Goal: Task Accomplishment & Management: Use online tool/utility

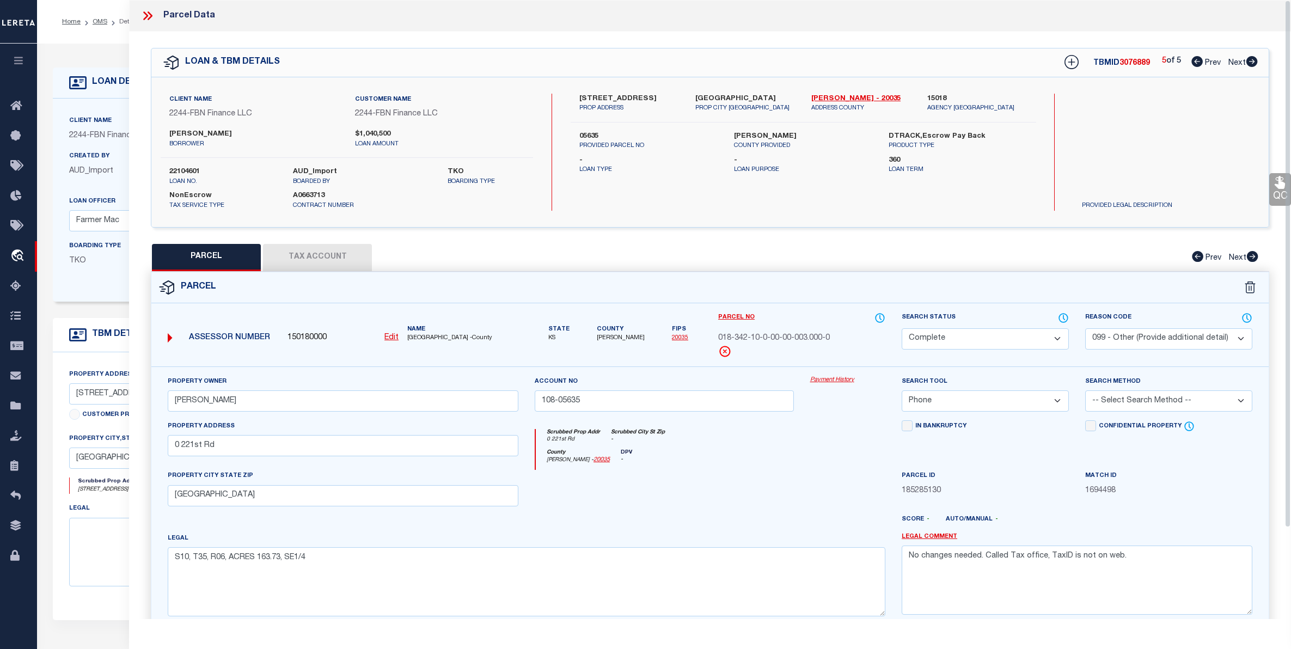
select select "CP"
select select "099"
select select "PHN"
select select "100"
select select "14078"
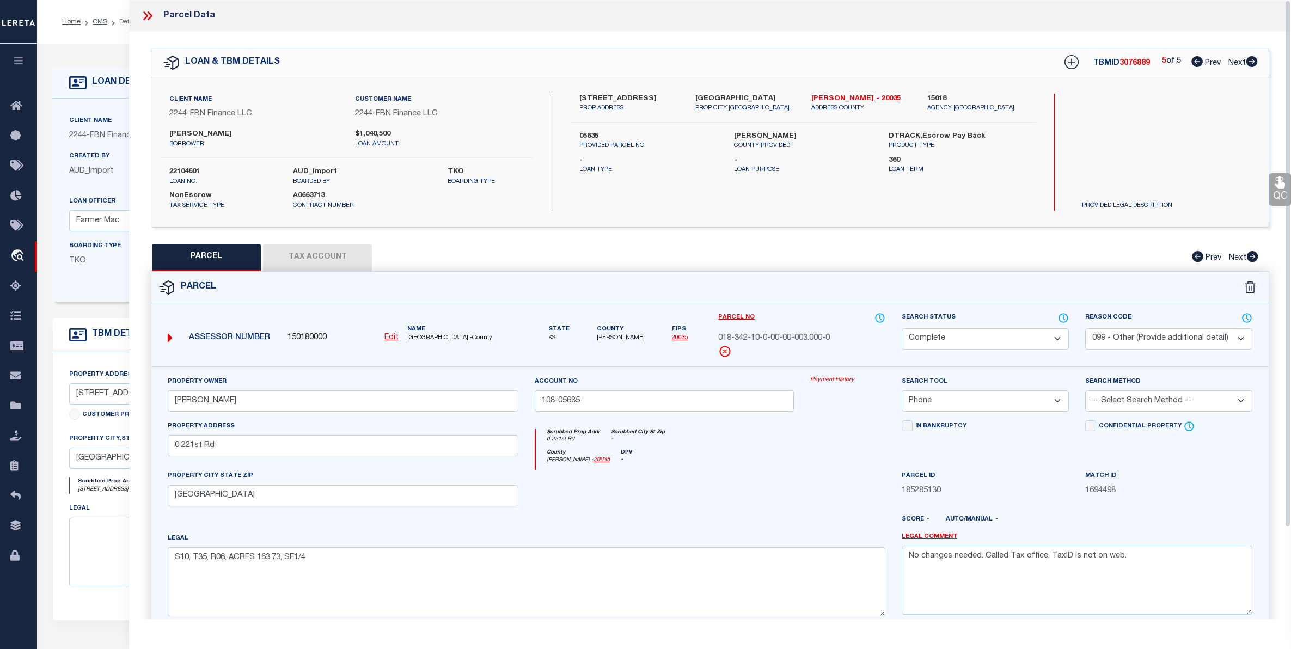
select select "5510"
select select "NonEscrow"
select select "2"
click at [335, 252] on button "Tax Account" at bounding box center [317, 257] width 109 height 27
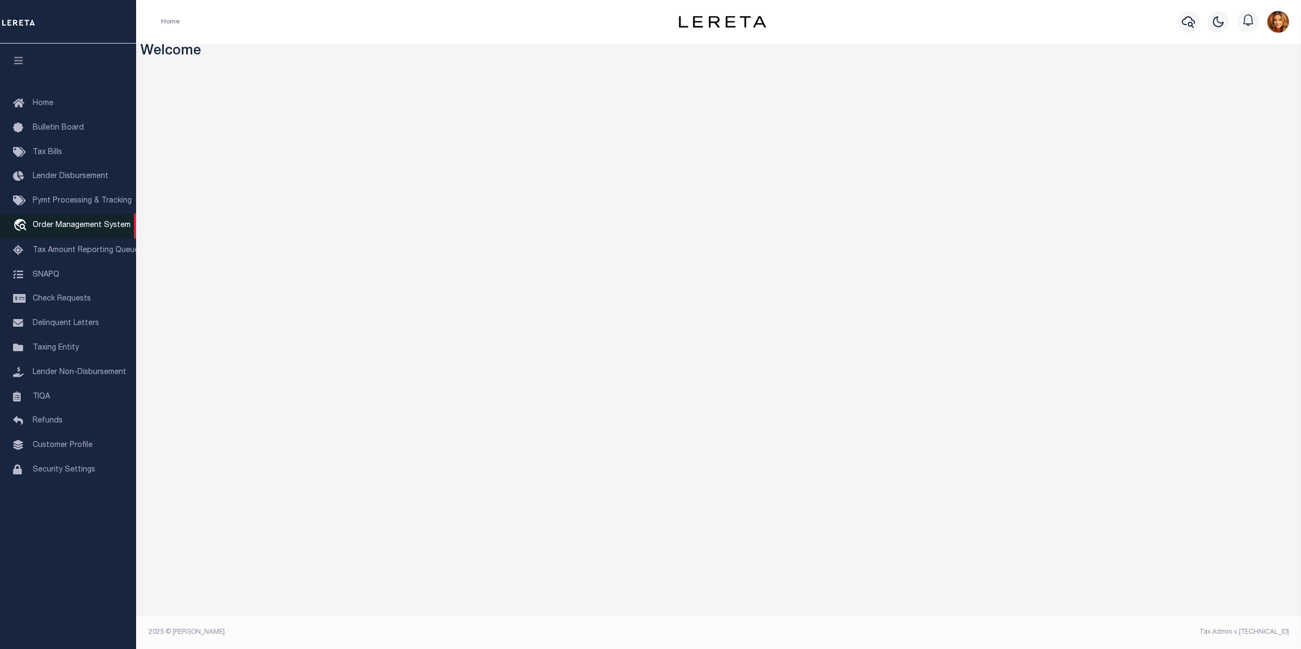
click at [56, 229] on span "Order Management System" at bounding box center [82, 226] width 98 height 8
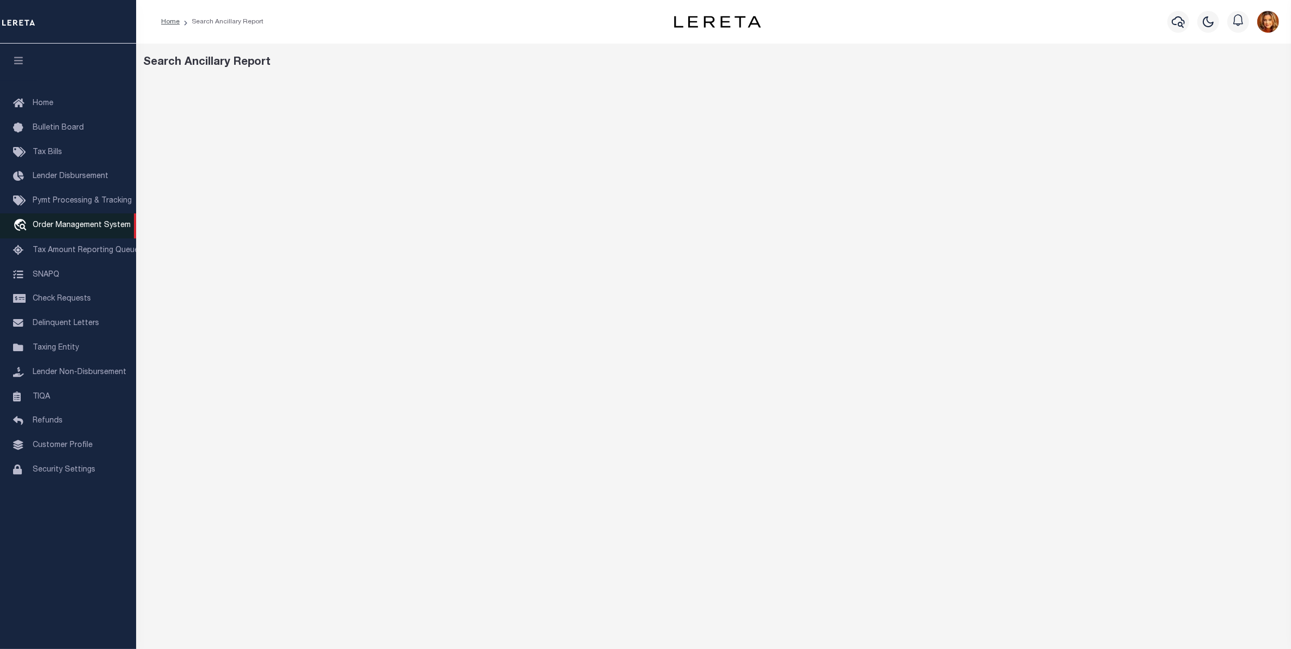
click at [56, 229] on span "Order Management System" at bounding box center [82, 226] width 98 height 8
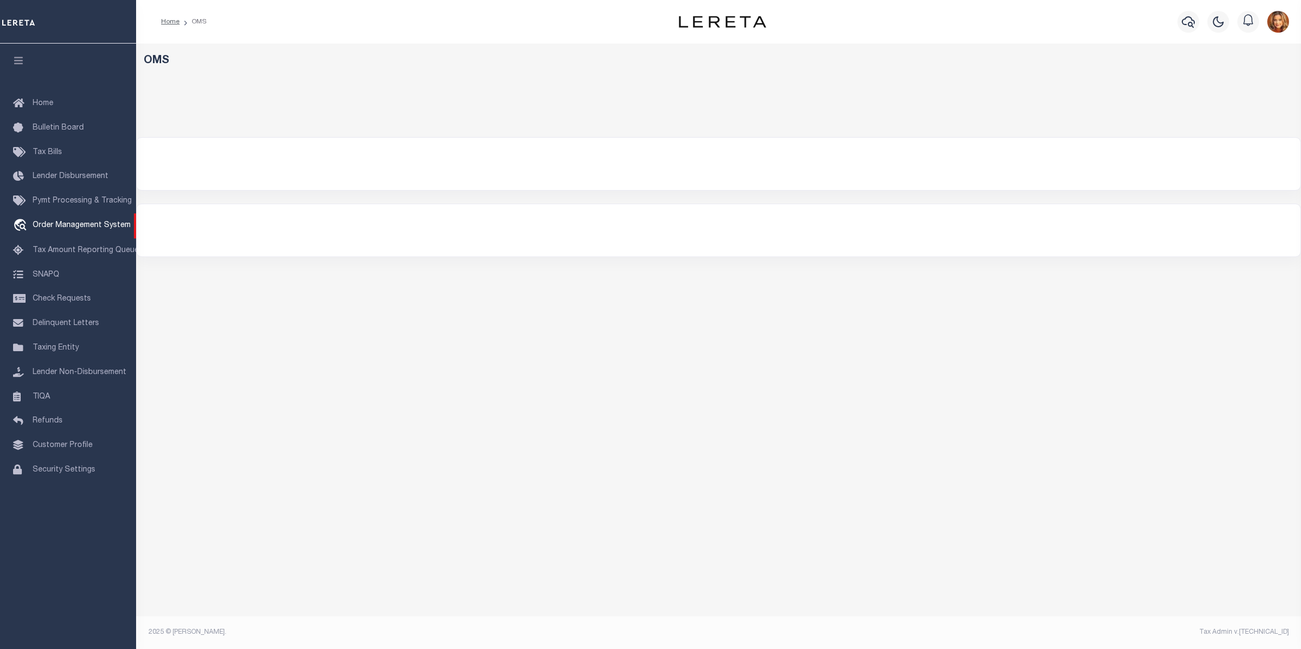
select select "200"
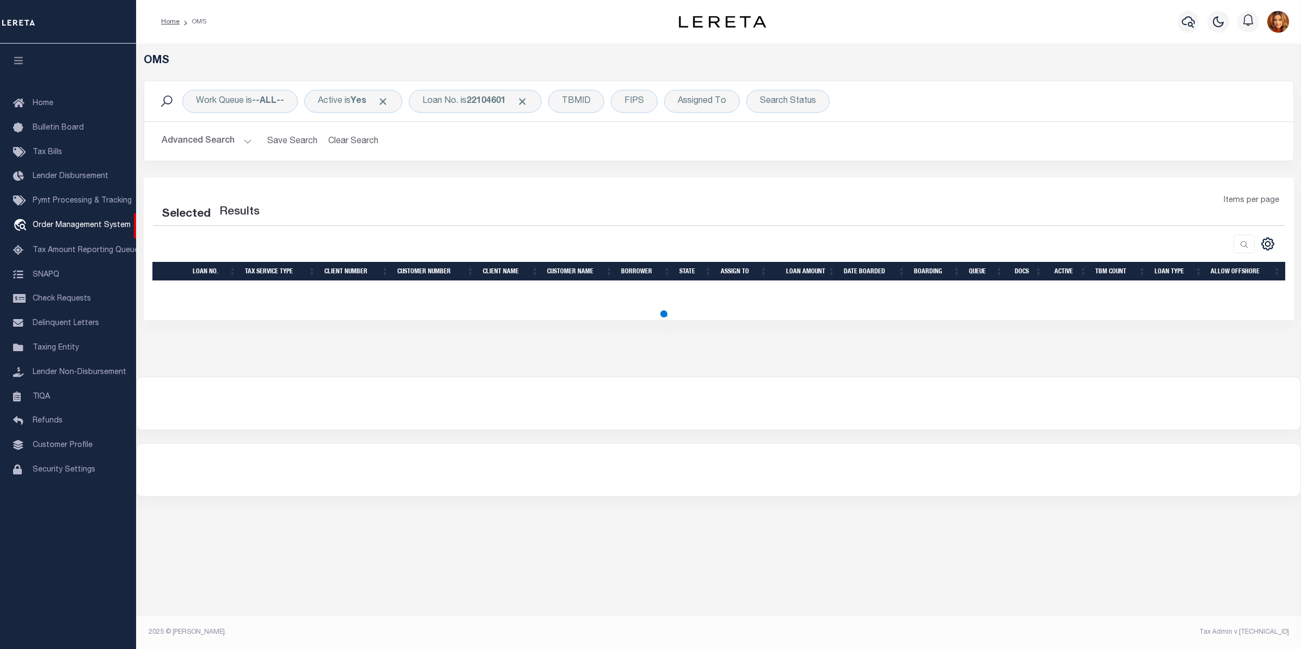
select select "200"
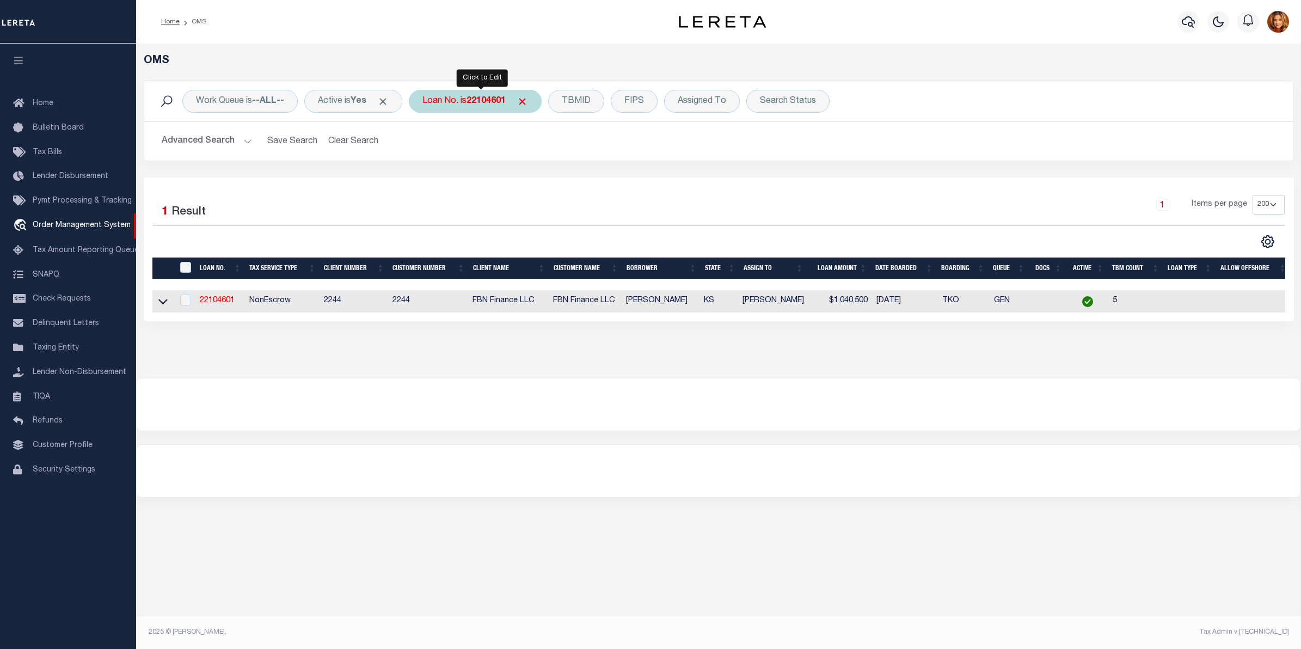
click at [486, 104] on b "22104601" at bounding box center [485, 101] width 39 height 9
type input "680146960"
click at [224, 300] on link "680146960" at bounding box center [219, 301] width 39 height 8
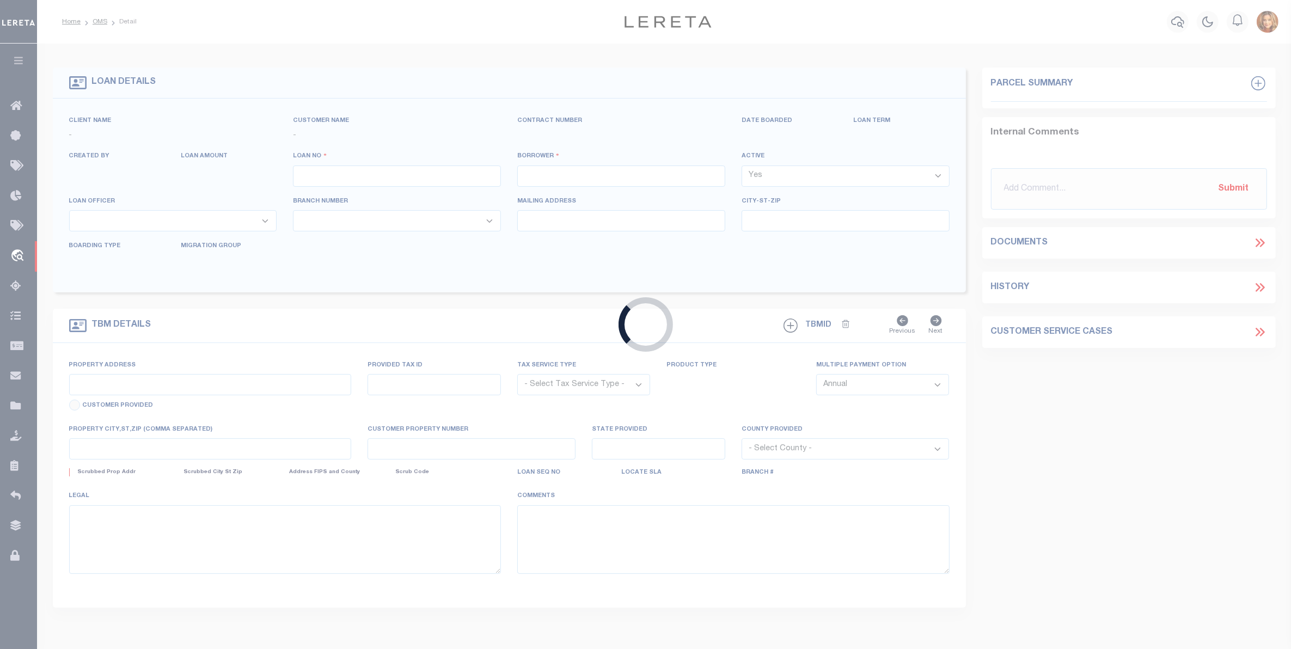
type input "680146960"
type input "LUONGO VINCENT"
select select
select select "NonEscrow"
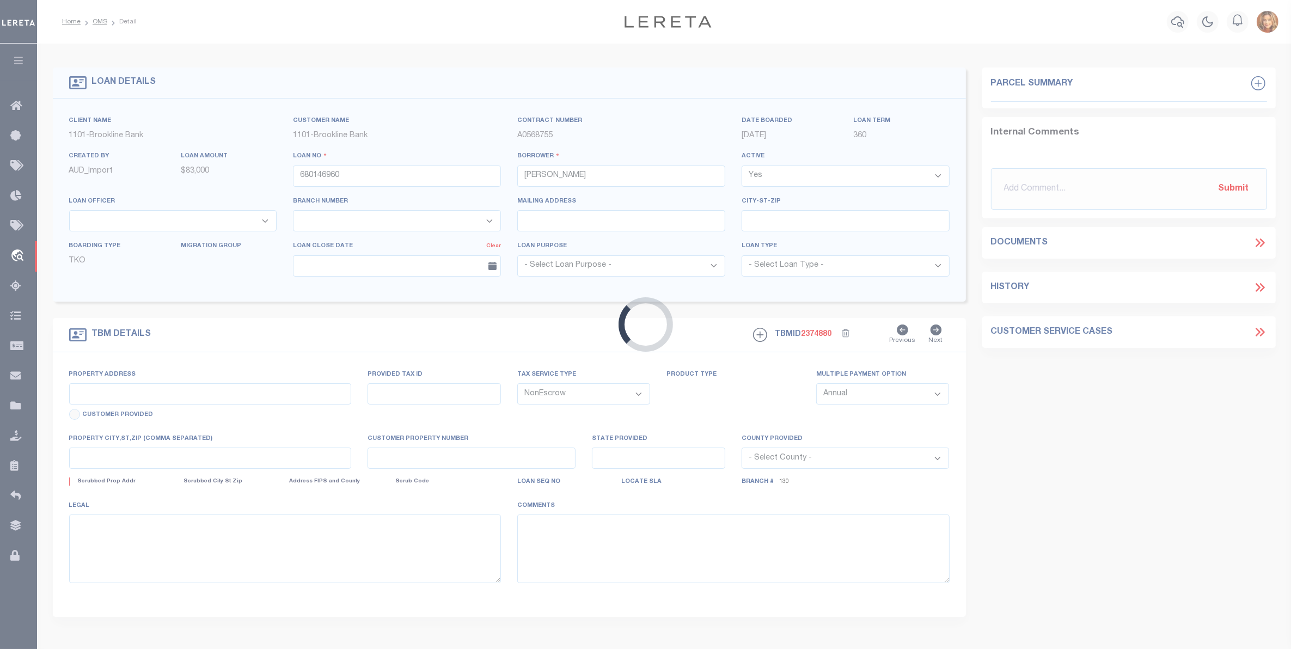
select select "3166"
select select "1516"
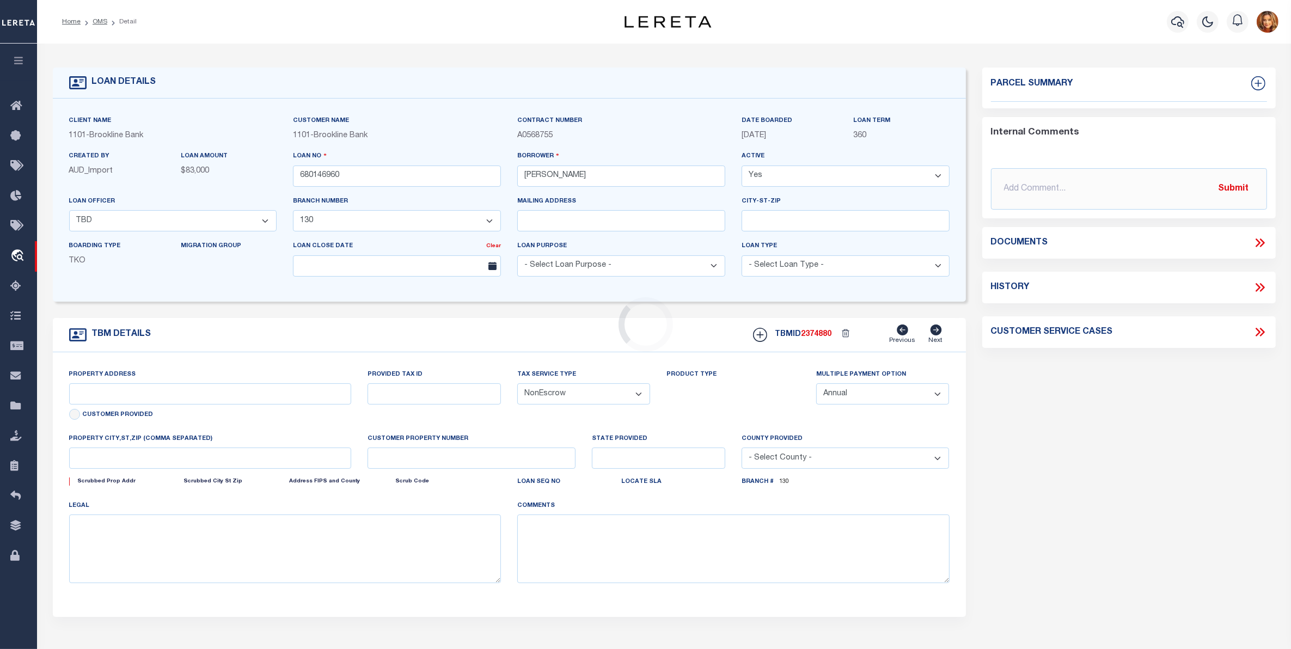
type input "111 PERKINS ST U#279"
select select
type input "BOSTON MA"
type input "5649"
type input "MA"
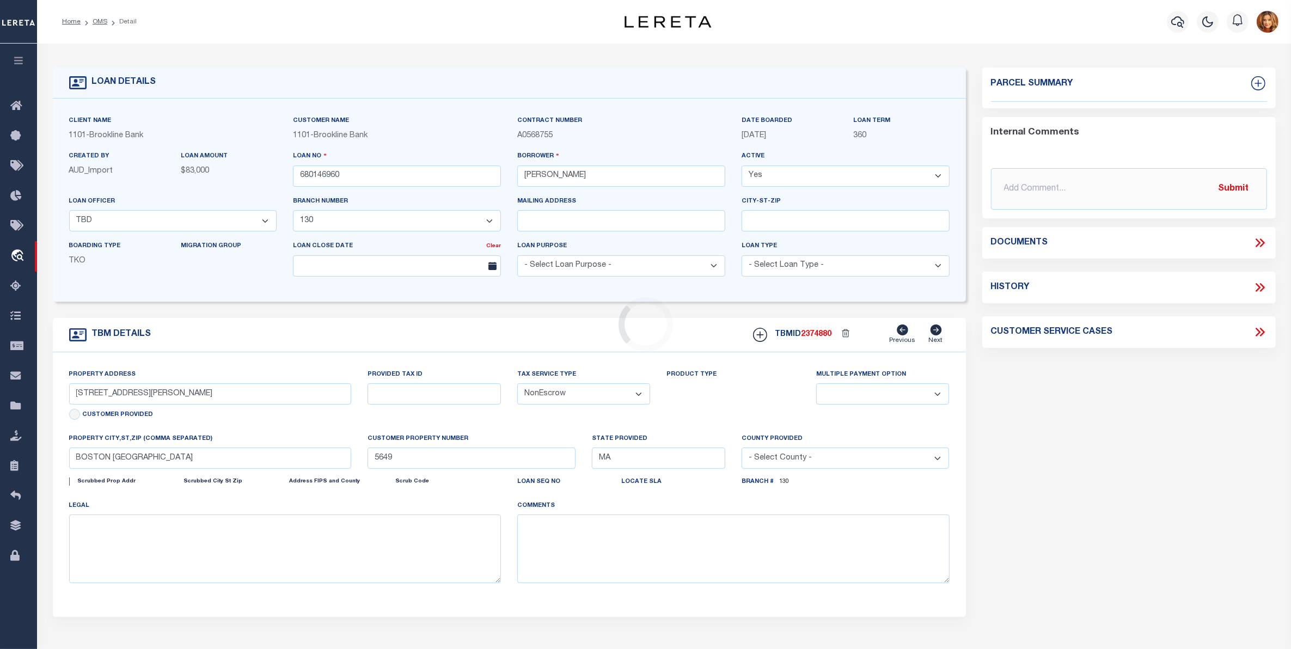
select select "Suffolk"
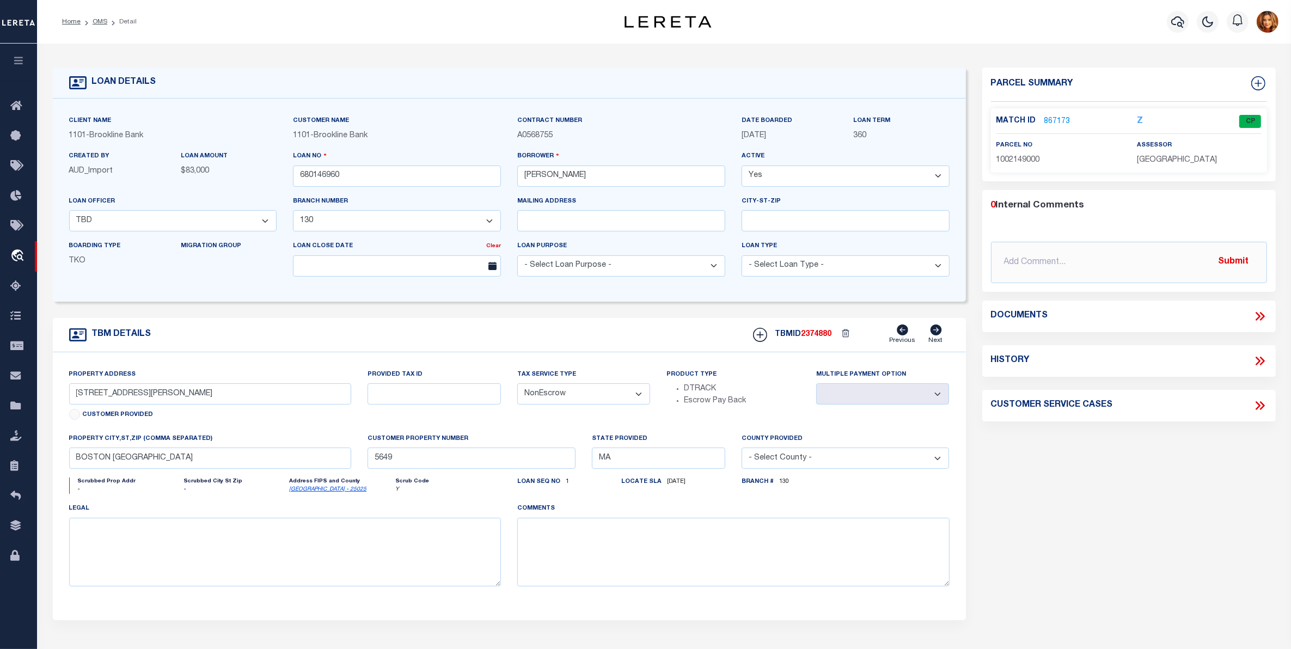
click at [1046, 122] on link "867173" at bounding box center [1057, 121] width 26 height 11
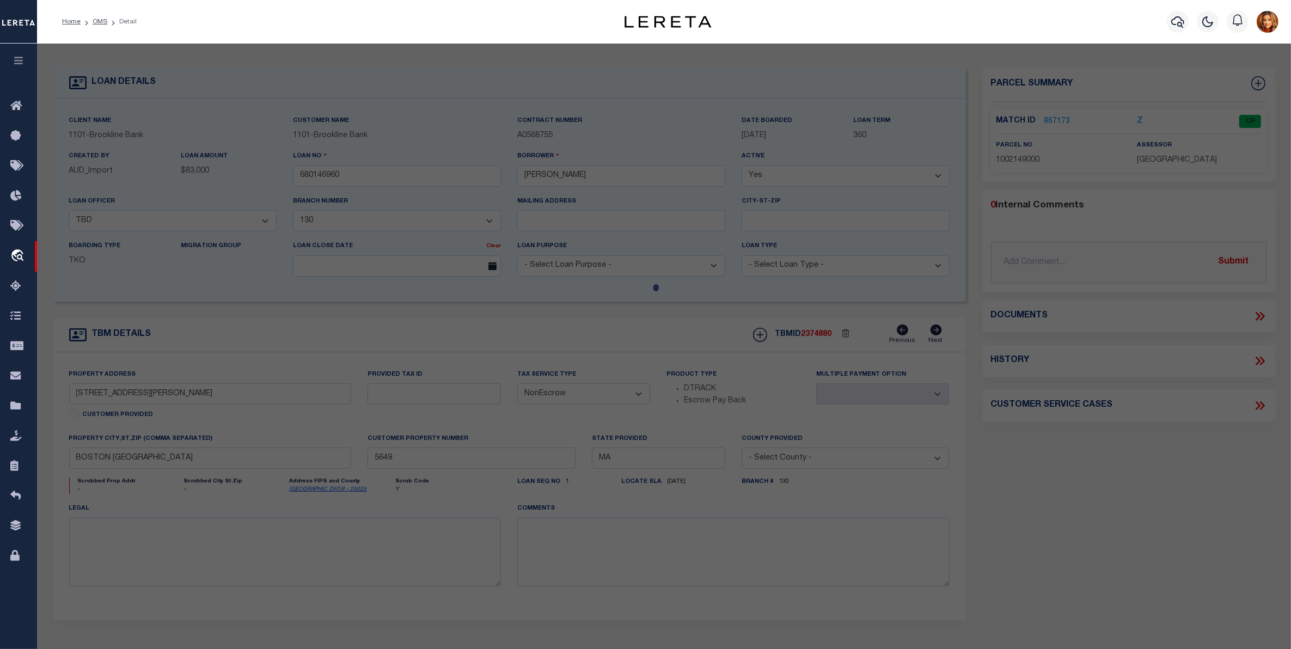
checkbox input "false"
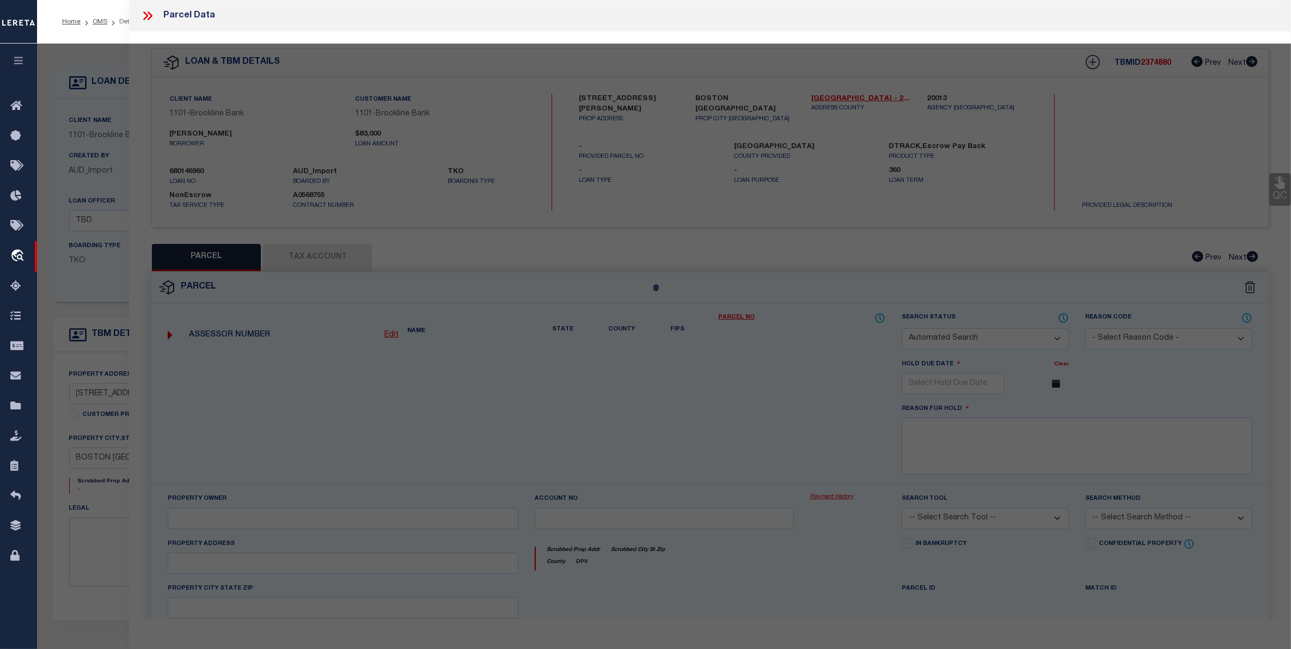
select select "CP"
type input "JAMAICAWAY TOWER & TOWNHOUSE"
type input "111 PERKINS ST"
type input "BOSTON MA 02130"
type textarea "Land Use: Mixed Use Res/Comm Lot Size: 174,782 SQ FT Living Area: 351,680 SQ FT"
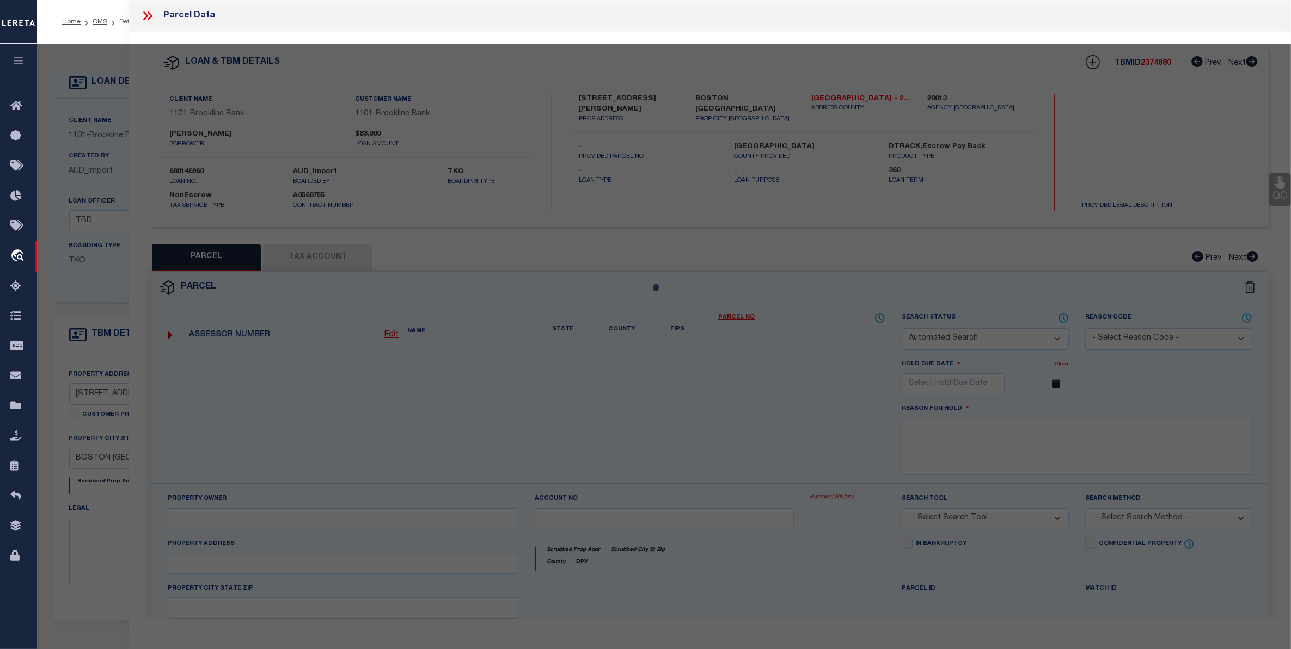
type textarea "MC Reviewed on 5-19-25 and is a WOP. MC Reviewed on 3-4-25 and is a WOP. HH Rev…"
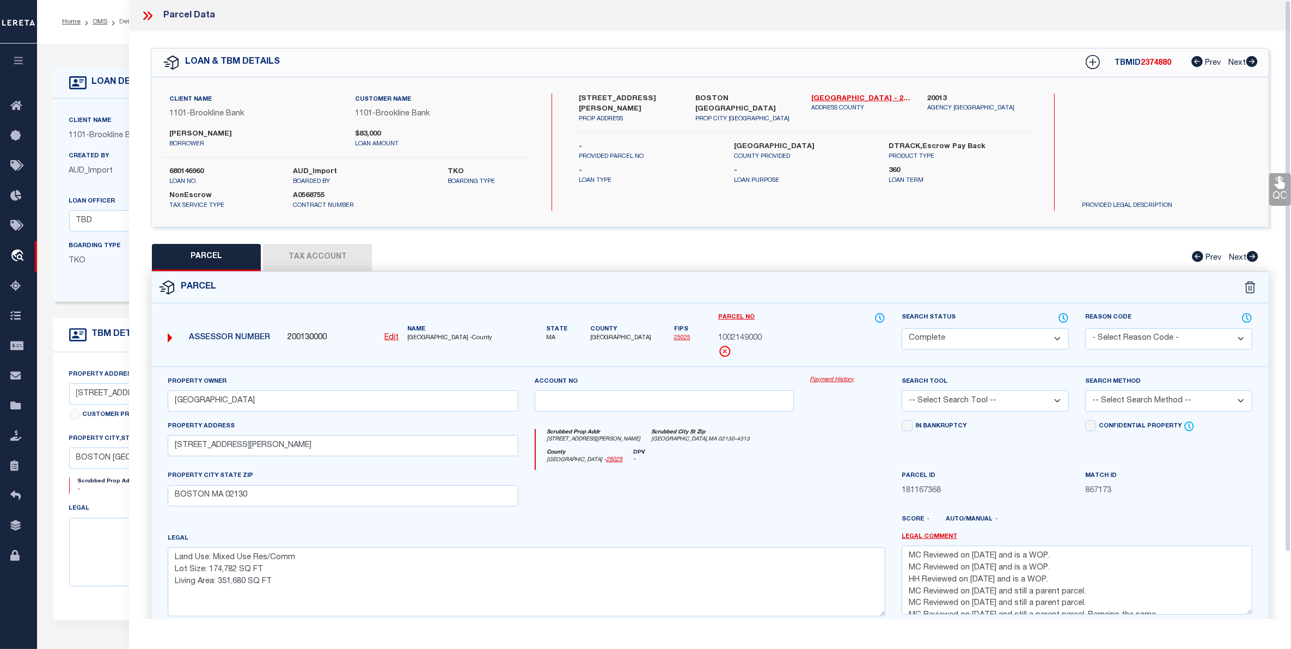
click at [324, 256] on button "Tax Account" at bounding box center [317, 257] width 109 height 27
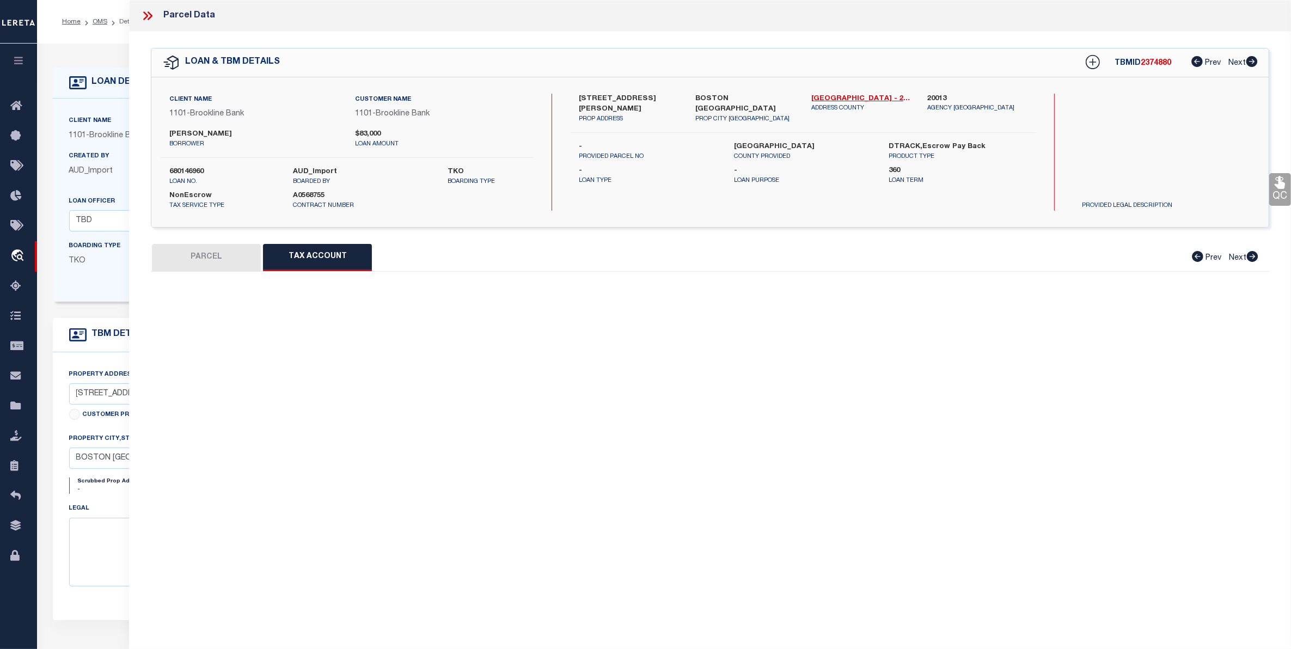
select select "100"
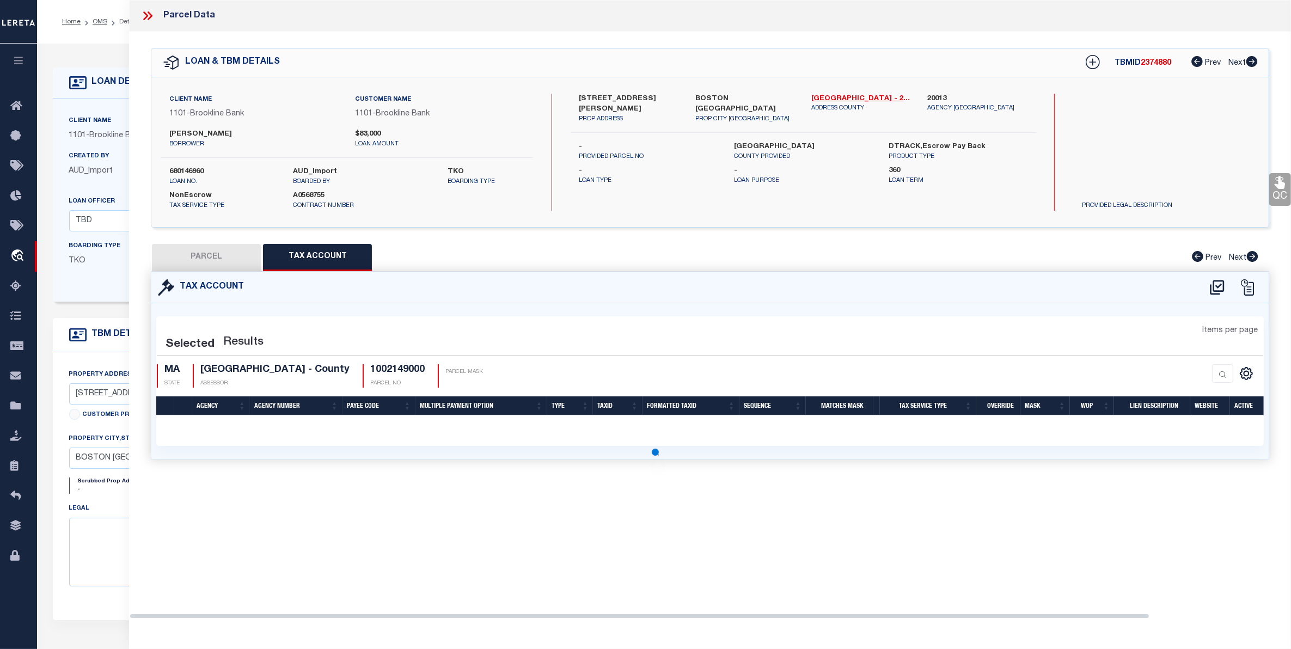
select select "100"
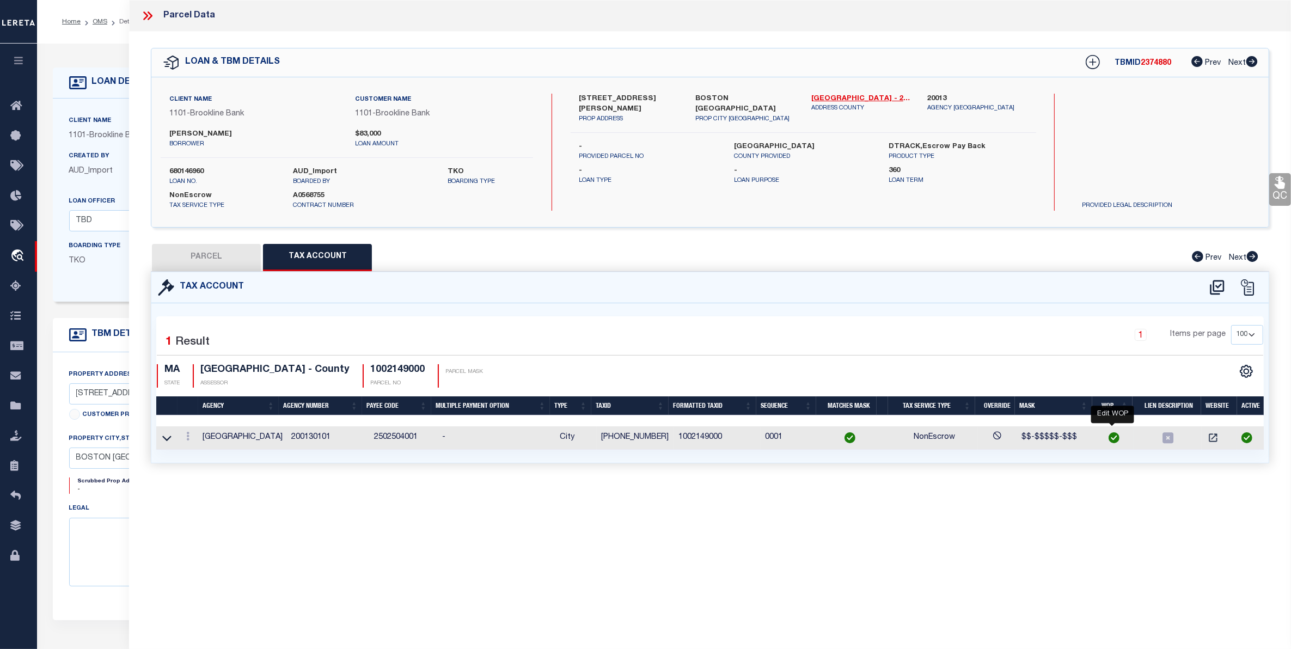
click at [1114, 434] on img "" at bounding box center [1113, 437] width 11 height 11
checkbox input "true"
type input "10-02149-000"
type textarea "$$-$$$$$-$$$"
checkbox input "true"
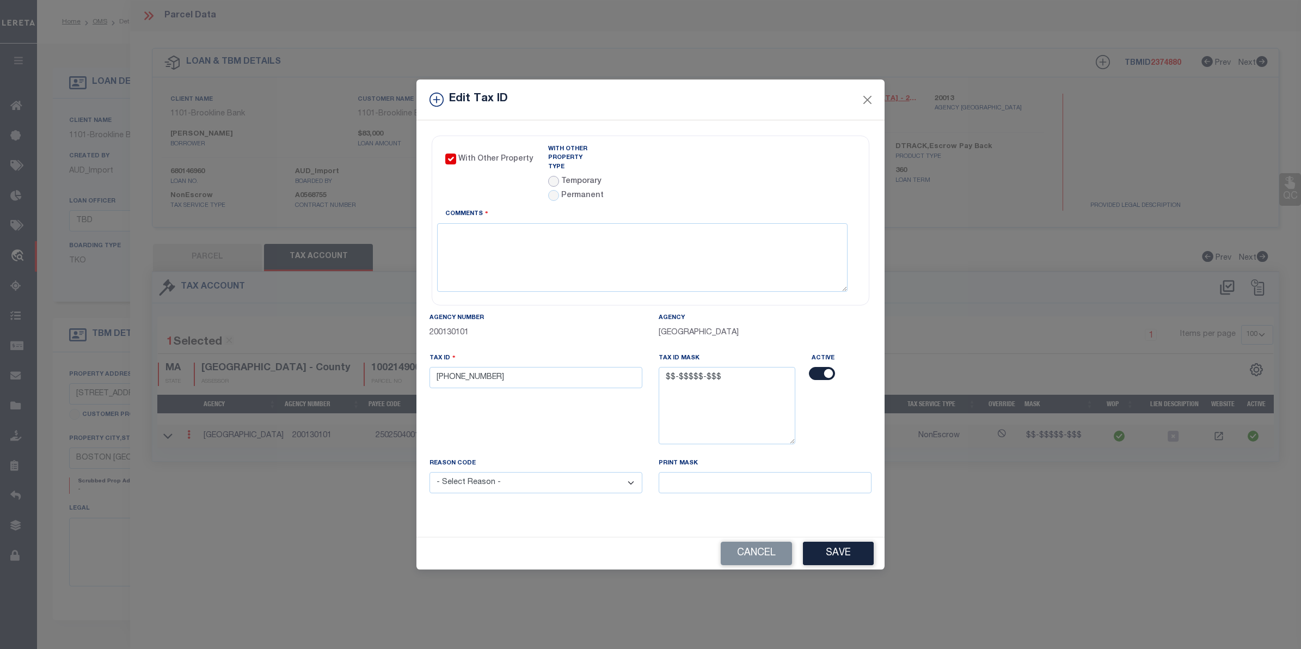
click at [556, 176] on input "radio" at bounding box center [553, 181] width 11 height 11
click at [829, 150] on link "Agency Calendar" at bounding box center [824, 152] width 63 height 14
click at [471, 229] on textarea "Comments" at bounding box center [642, 257] width 410 height 69
click at [766, 548] on button "Cancel" at bounding box center [756, 553] width 71 height 23
radio input "false"
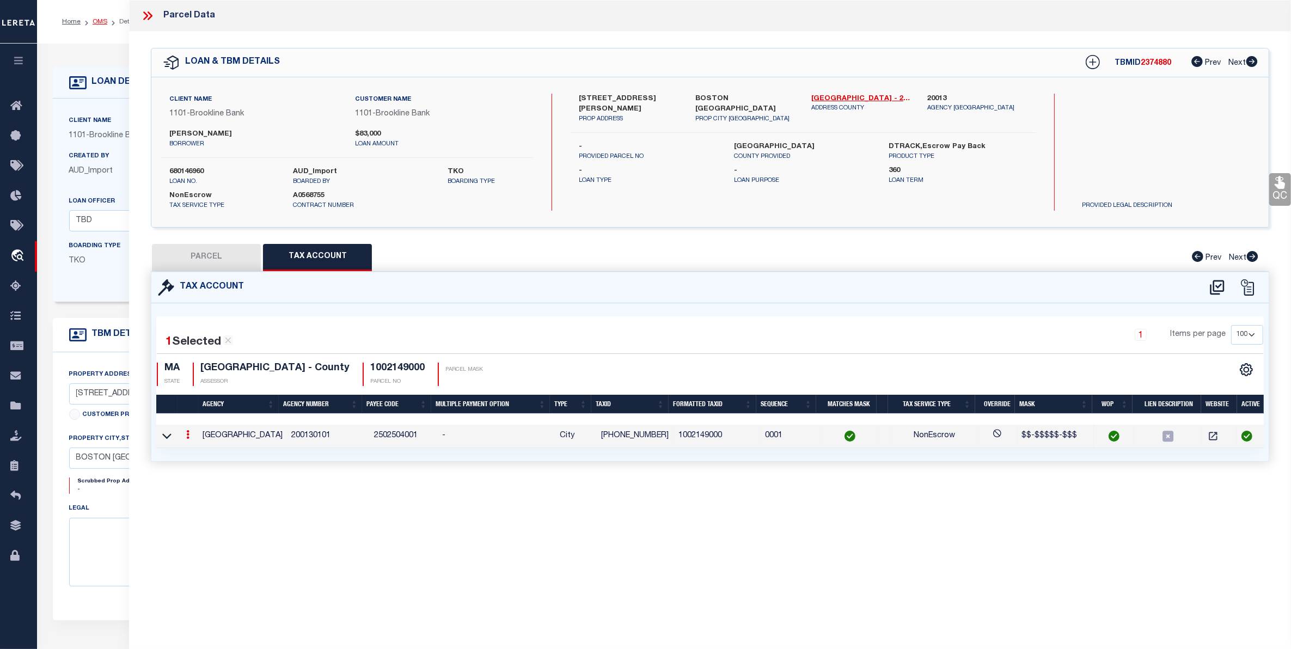
click at [96, 19] on link "OMS" at bounding box center [100, 22] width 15 height 7
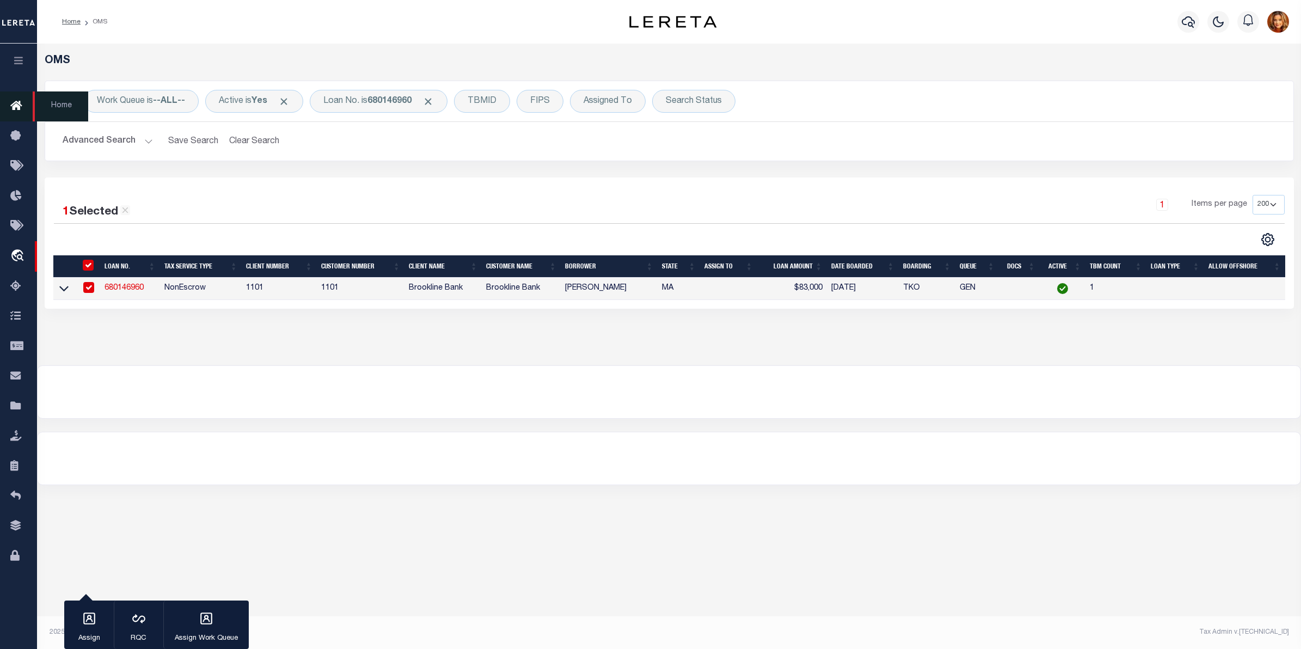
click at [14, 105] on icon at bounding box center [18, 107] width 17 height 14
